Goal: Information Seeking & Learning: Learn about a topic

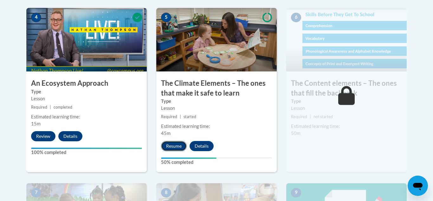
click at [183, 145] on button "Resume" at bounding box center [174, 146] width 26 height 10
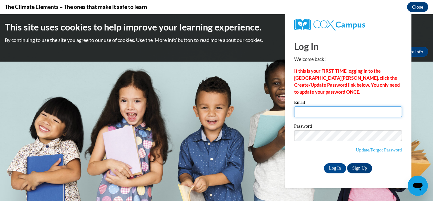
click at [330, 114] on input "Email" at bounding box center [348, 111] width 108 height 11
type input "gfoster@grenadak12.com"
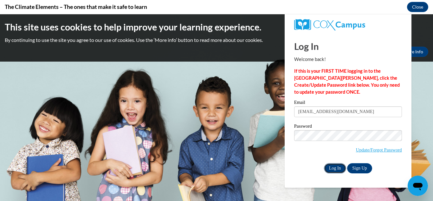
click at [339, 168] on input "Log In" at bounding box center [335, 168] width 22 height 10
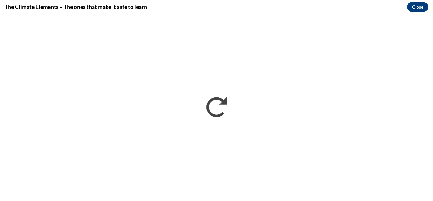
click at [388, 7] on div "The Climate Elements – The ones that make it safe to learn Close" at bounding box center [216, 7] width 433 height 14
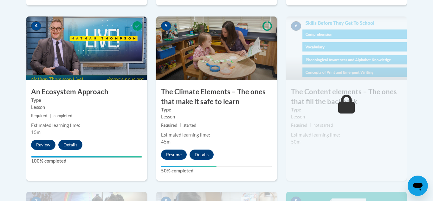
scroll to position [406, 0]
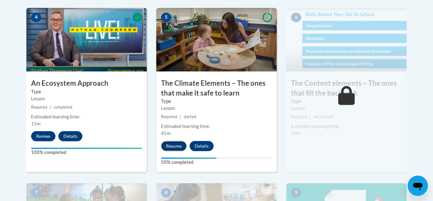
click at [180, 149] on button "Resume" at bounding box center [174, 146] width 26 height 10
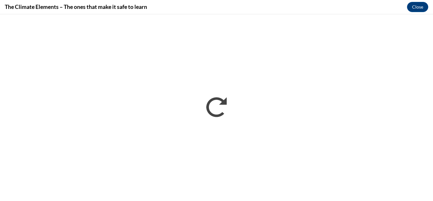
scroll to position [0, 0]
click at [355, 13] on div "The Climate Elements – The ones that make it safe to learn Close" at bounding box center [216, 7] width 433 height 14
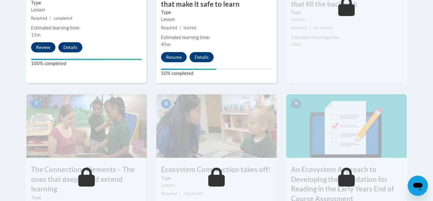
scroll to position [470, 0]
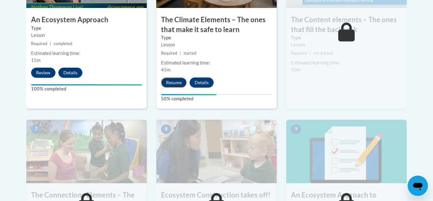
click at [178, 83] on button "Resume" at bounding box center [174, 82] width 26 height 10
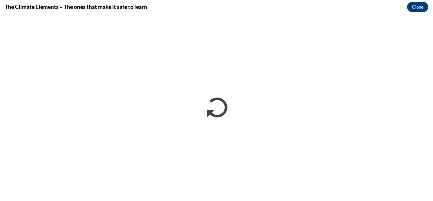
scroll to position [0, 0]
click at [342, 3] on div "The Climate Elements – The ones that make it safe to learn Close" at bounding box center [216, 7] width 433 height 14
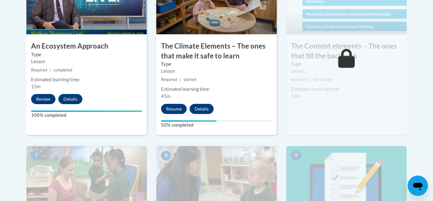
scroll to position [444, 0]
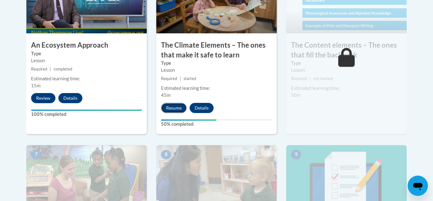
click at [181, 105] on button "Resume" at bounding box center [174, 108] width 26 height 10
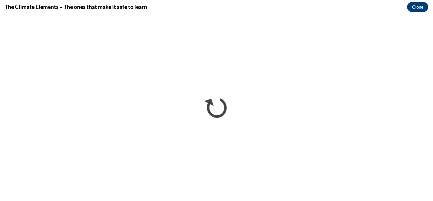
scroll to position [0, 0]
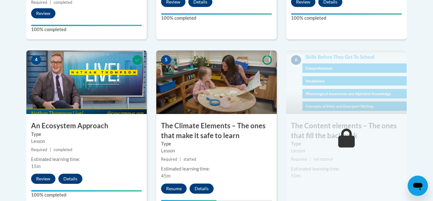
scroll to position [381, 0]
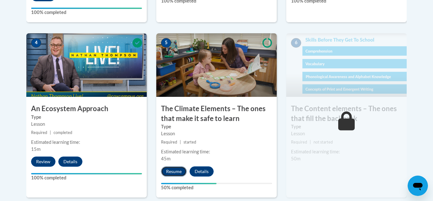
click at [179, 172] on button "Resume" at bounding box center [174, 171] width 26 height 10
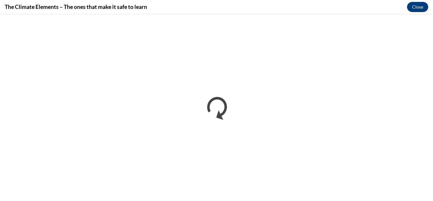
scroll to position [0, 0]
click at [349, 11] on div "The Climate Elements – The ones that make it safe to learn Close" at bounding box center [216, 7] width 433 height 14
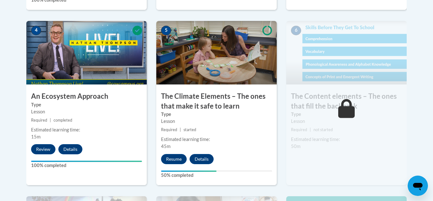
scroll to position [393, 0]
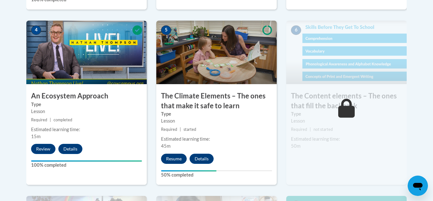
click at [174, 162] on button "Resume" at bounding box center [174, 159] width 26 height 10
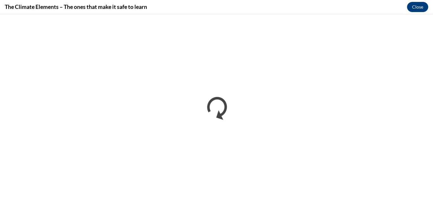
scroll to position [0, 0]
click at [359, 7] on div "The Climate Elements – The ones that make it safe to learn Close" at bounding box center [216, 7] width 433 height 14
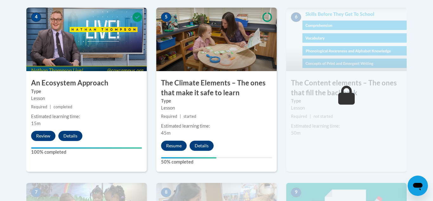
scroll to position [406, 0]
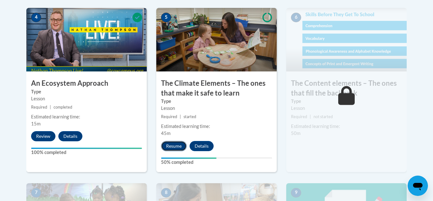
click at [174, 144] on button "Resume" at bounding box center [174, 146] width 26 height 10
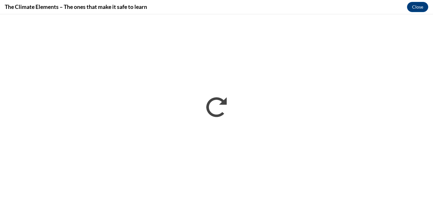
scroll to position [0, 0]
click at [377, 9] on div "The Climate Elements – The ones that make it safe to learn Close" at bounding box center [216, 7] width 433 height 14
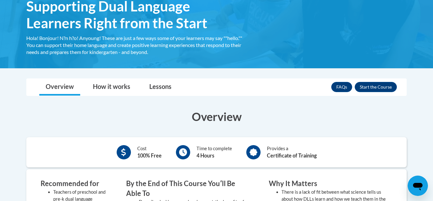
scroll to position [106, 0]
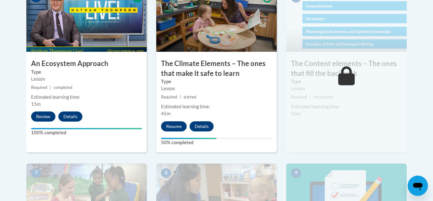
scroll to position [431, 0]
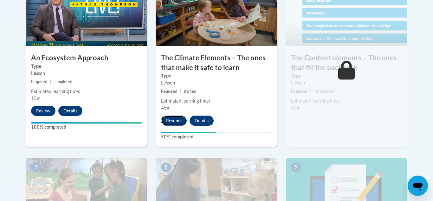
click at [174, 122] on button "Resume" at bounding box center [174, 120] width 26 height 10
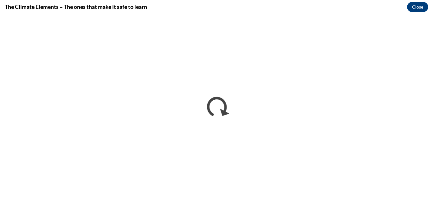
scroll to position [0, 0]
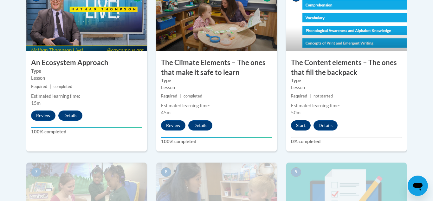
scroll to position [414, 0]
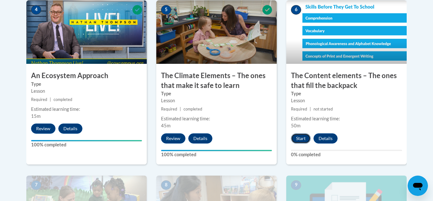
click at [292, 138] on button "Start" at bounding box center [301, 138] width 20 height 10
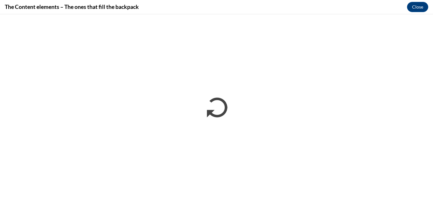
scroll to position [0, 0]
click at [369, 11] on div "The Content elements – The ones that fill the backpack Close" at bounding box center [216, 7] width 433 height 14
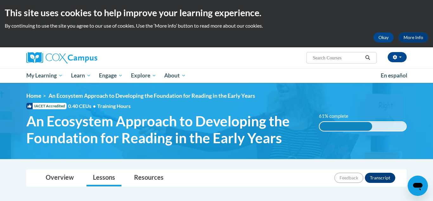
click at [351, 24] on p "By continuing to use the site you agree to our use of cookies. Use the ‘More in…" at bounding box center [217, 25] width 424 height 7
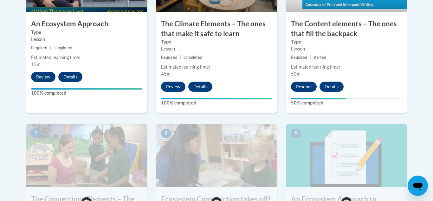
scroll to position [457, 0]
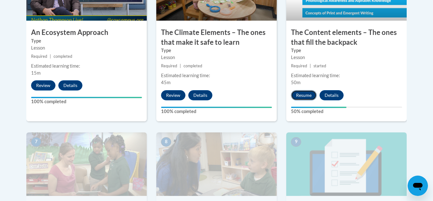
click at [298, 95] on button "Resume" at bounding box center [304, 95] width 26 height 10
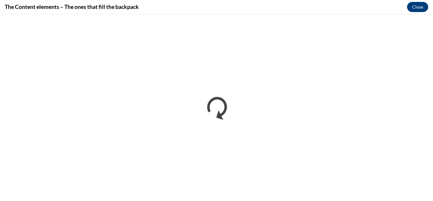
scroll to position [0, 0]
click at [370, 5] on div "The Content elements – The ones that fill the backpack Close" at bounding box center [216, 7] width 433 height 14
click at [363, 4] on div "The Content elements – The ones that fill the backpack Close" at bounding box center [216, 7] width 433 height 14
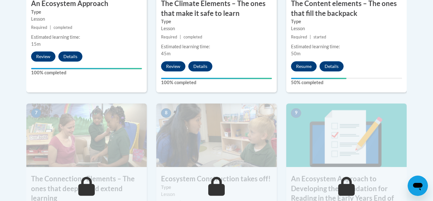
scroll to position [495, 0]
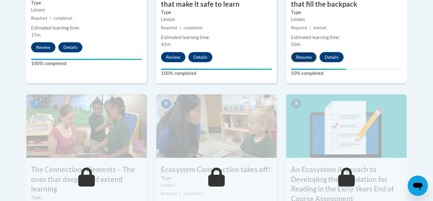
click at [305, 57] on button "Resume" at bounding box center [304, 57] width 26 height 10
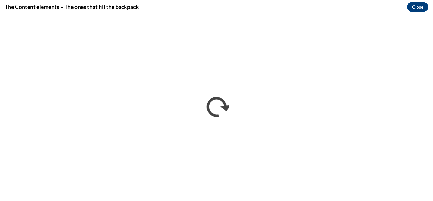
scroll to position [0, 0]
